Goal: Transaction & Acquisition: Purchase product/service

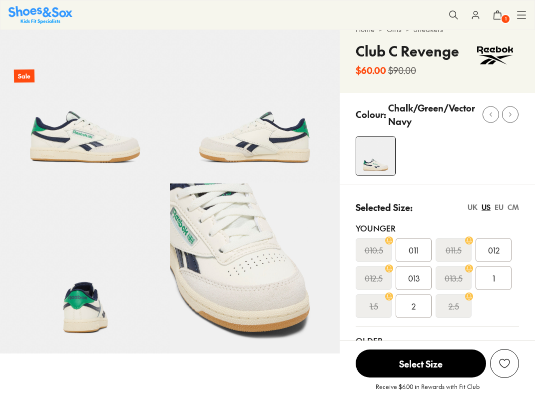
select select "*"
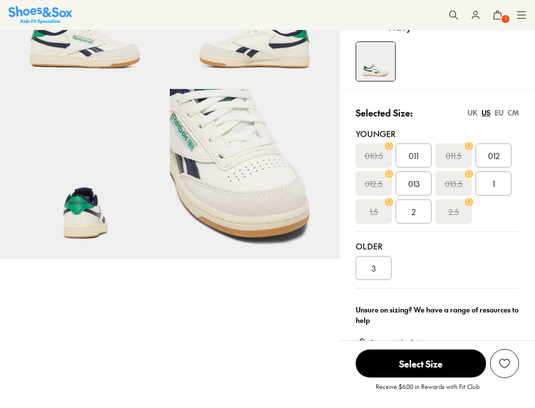
scroll to position [132, 0]
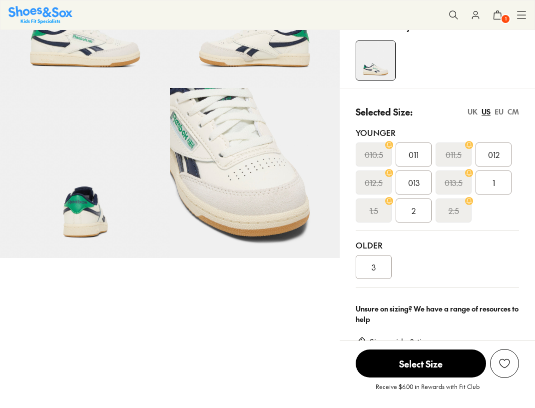
click at [363, 259] on div "3" at bounding box center [374, 267] width 36 height 24
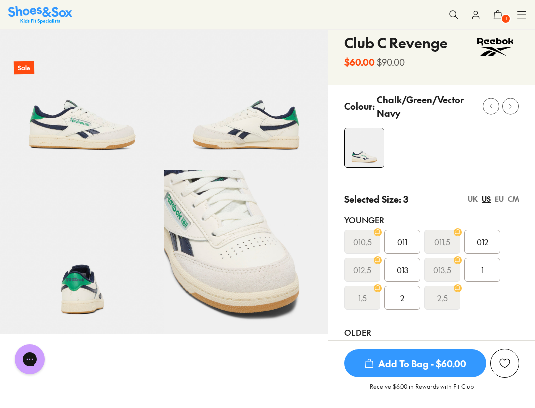
click at [282, 140] on img at bounding box center [246, 87] width 164 height 164
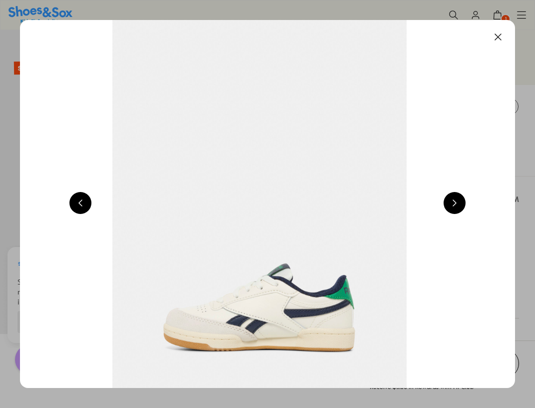
click at [453, 214] on div at bounding box center [455, 204] width 22 height 24
click at [459, 194] on button at bounding box center [455, 203] width 22 height 22
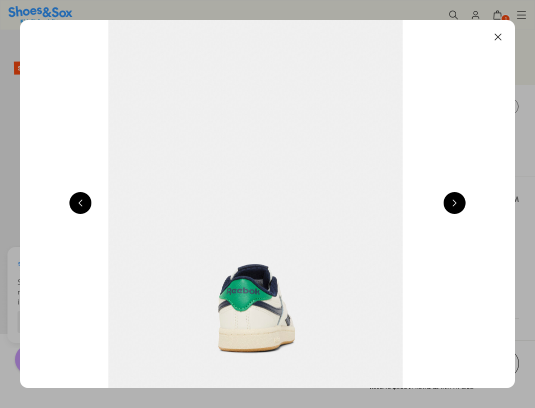
click at [458, 197] on button at bounding box center [455, 203] width 22 height 22
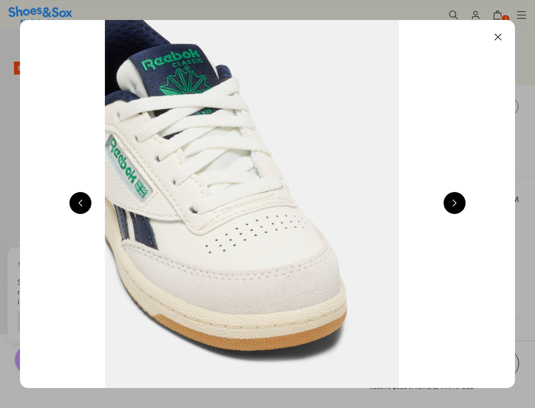
scroll to position [0, 1997]
click at [458, 197] on button at bounding box center [455, 203] width 22 height 22
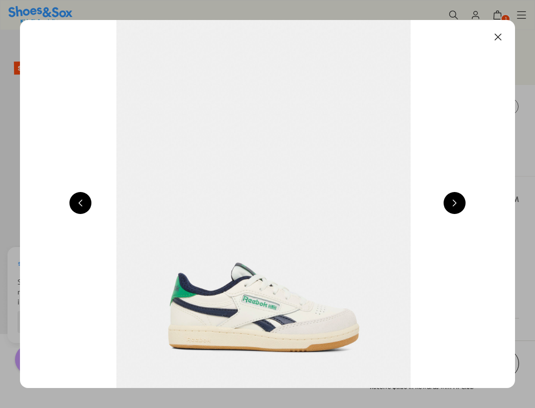
click at [458, 197] on button at bounding box center [455, 203] width 22 height 22
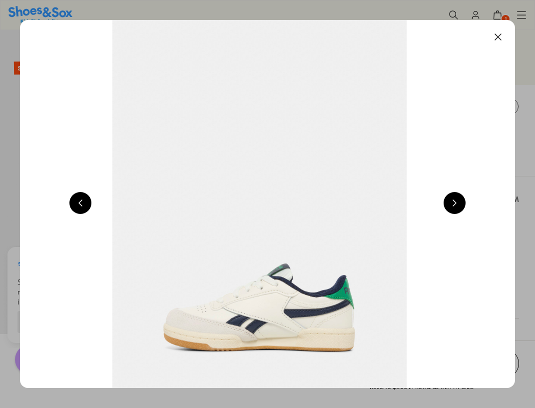
click at [458, 197] on button at bounding box center [455, 203] width 22 height 22
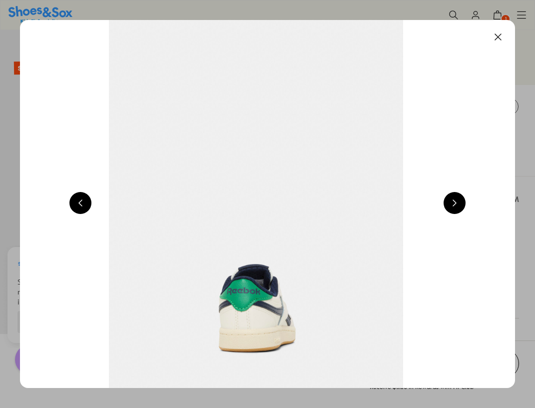
scroll to position [0, 1498]
click at [501, 38] on div "Close dialog Join the FREE Fit Club & Get 10% Back Sign up to join our FREE Fit…" at bounding box center [267, 204] width 535 height 408
click at [504, 34] on button at bounding box center [498, 37] width 22 height 22
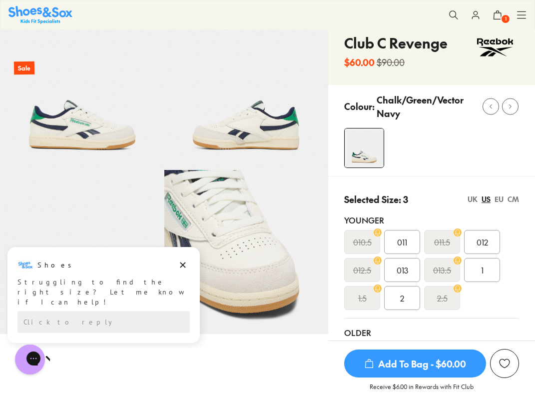
click at [501, 17] on span "1" at bounding box center [506, 19] width 10 height 10
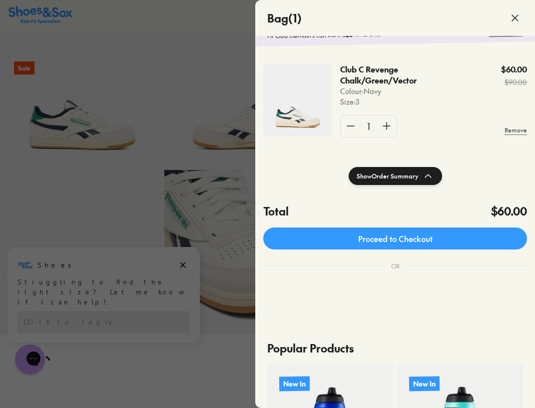
scroll to position [44, 0]
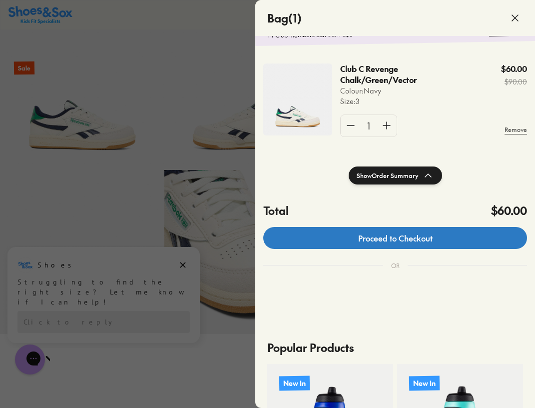
click at [437, 239] on link "Proceed to Checkout" at bounding box center [395, 238] width 264 height 22
